Goal: Transaction & Acquisition: Subscribe to service/newsletter

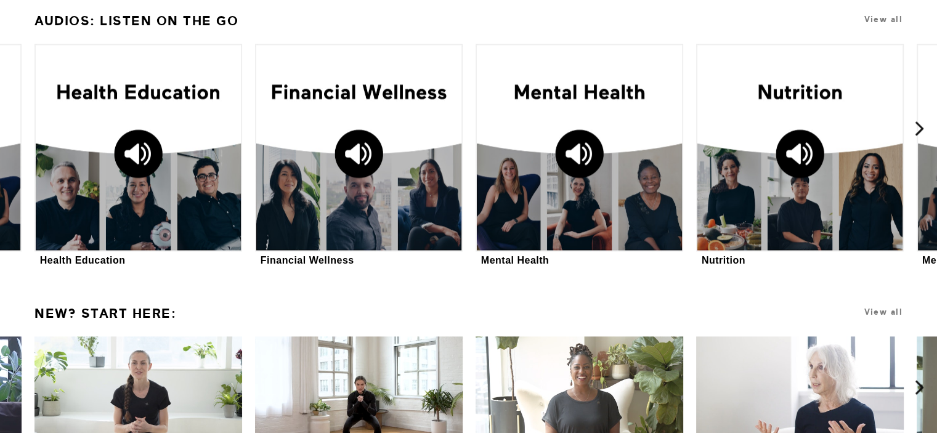
scroll to position [1513, 0]
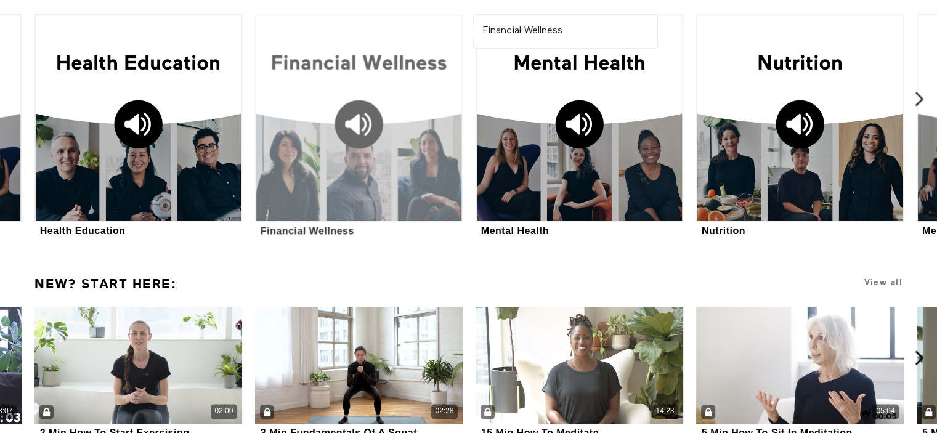
click at [360, 129] on div at bounding box center [359, 118] width 208 height 208
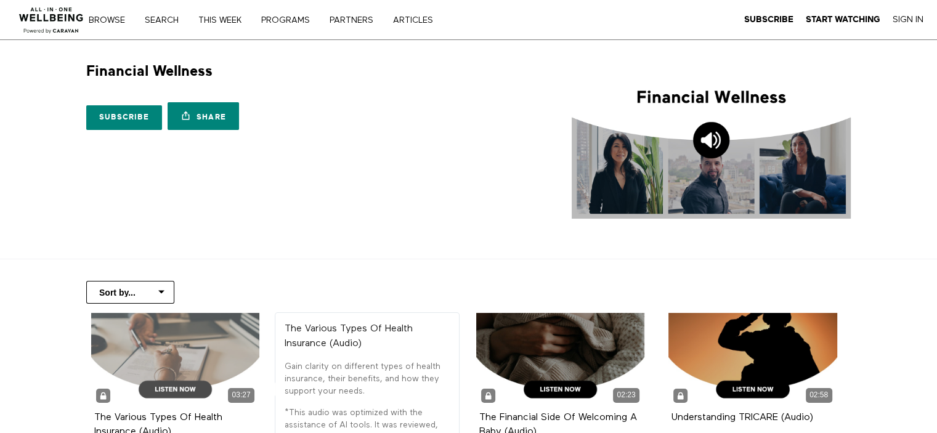
click at [181, 344] on div "03:27" at bounding box center [175, 360] width 169 height 95
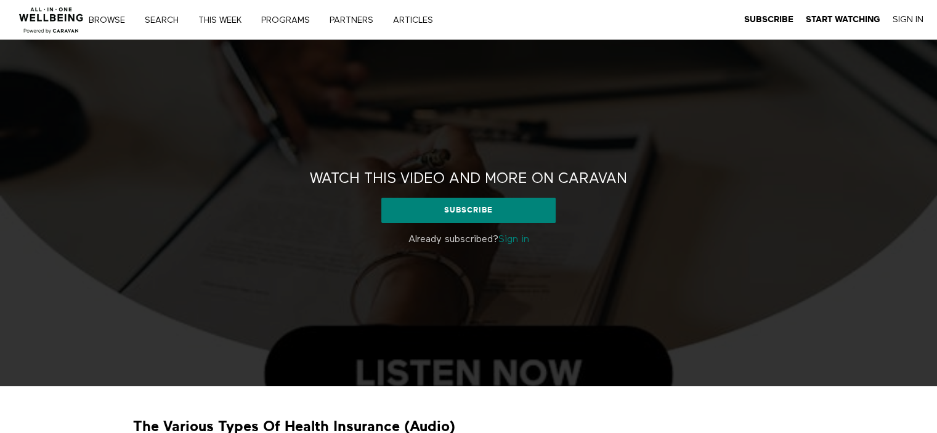
click at [523, 238] on link "Sign in" at bounding box center [513, 240] width 31 height 10
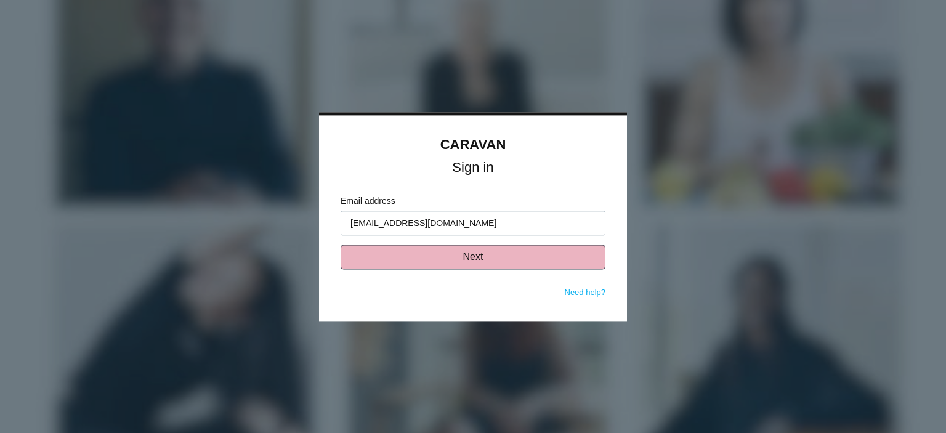
type input "garcda20@gmail.com"
click at [479, 260] on button "Next" at bounding box center [473, 257] width 265 height 25
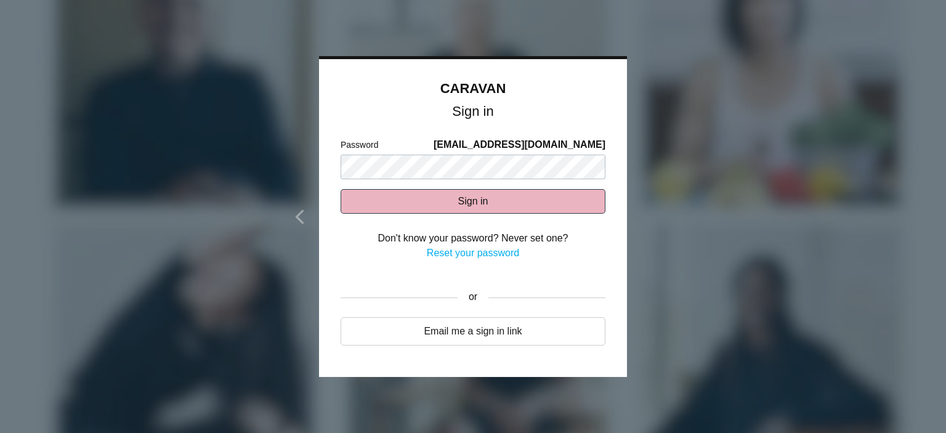
click at [478, 203] on button "Sign in" at bounding box center [473, 201] width 265 height 25
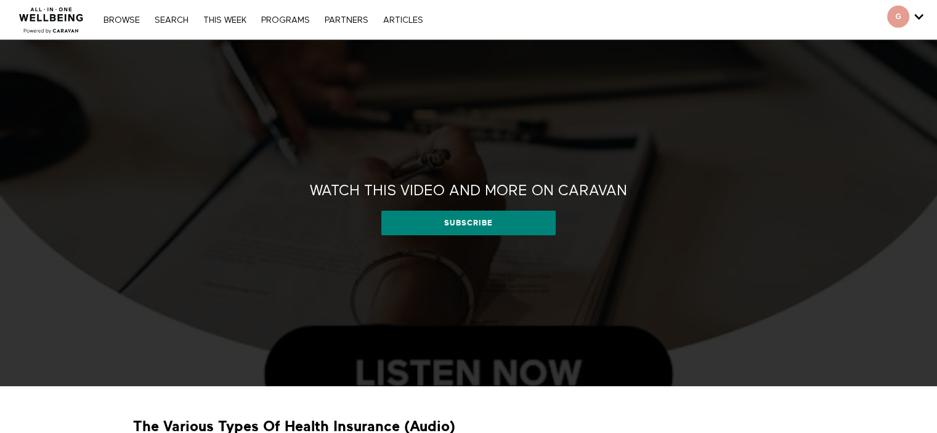
click at [529, 185] on h2 "Watch this video and more on CARAVAN" at bounding box center [468, 191] width 317 height 19
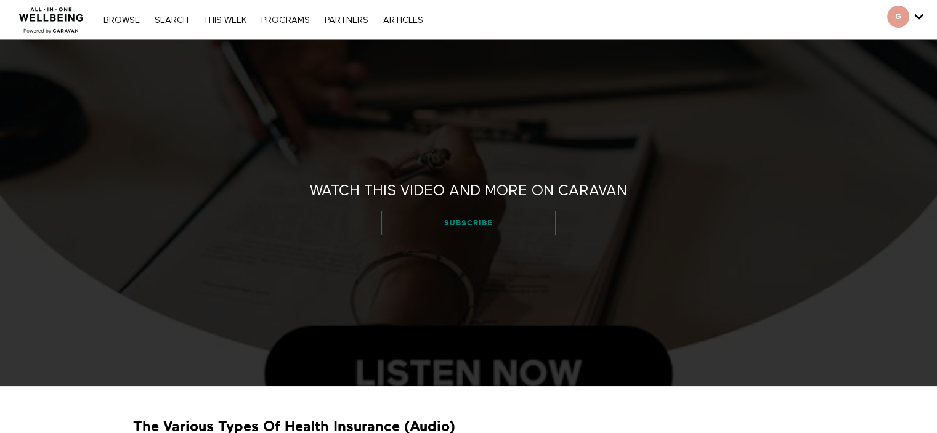
click at [488, 224] on link "Subscribe" at bounding box center [468, 223] width 174 height 25
